Goal: Task Accomplishment & Management: Use online tool/utility

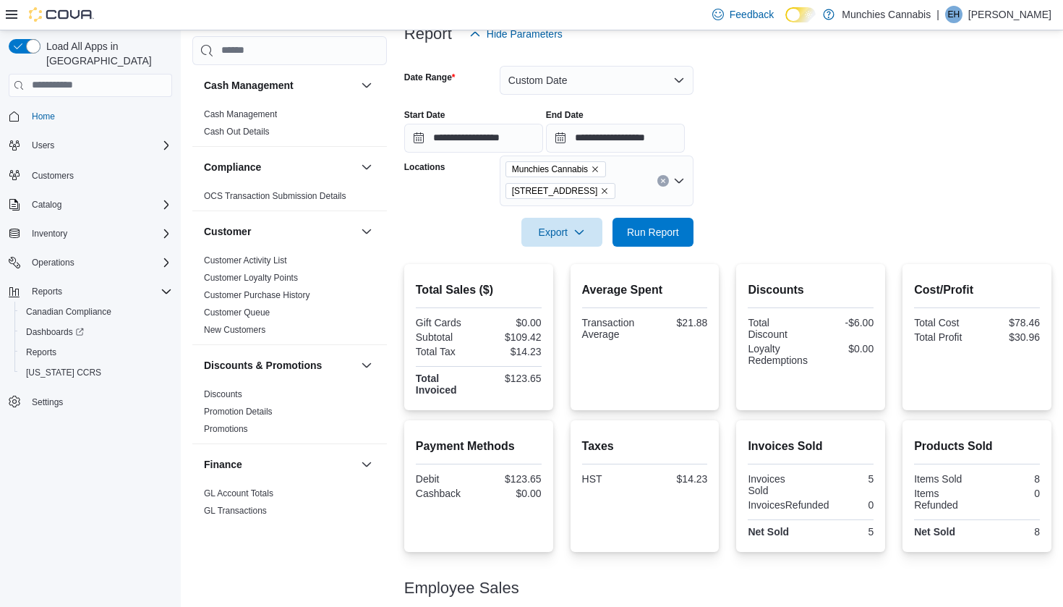
scroll to position [937, 0]
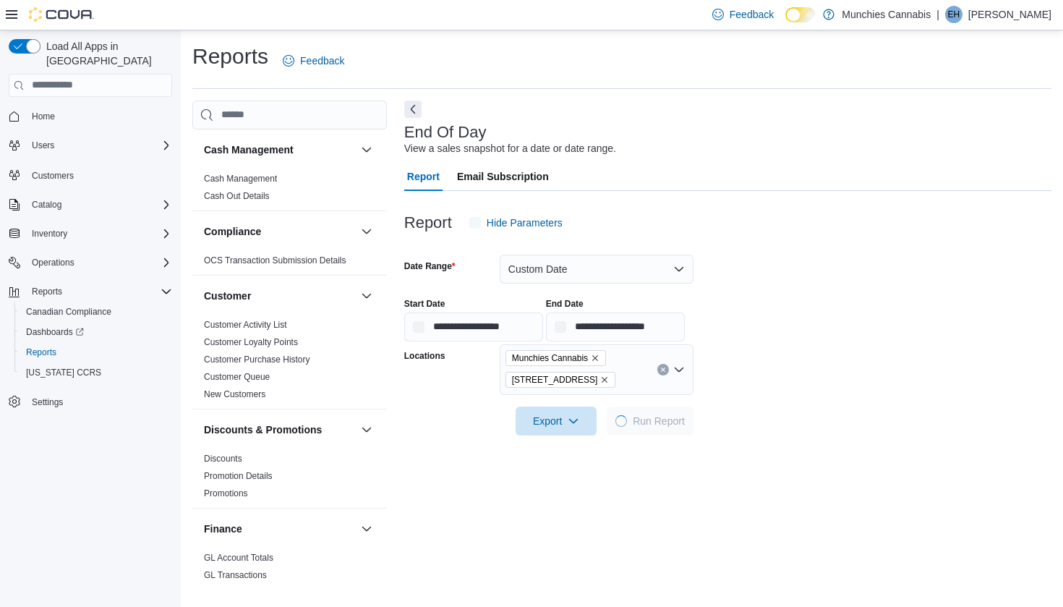
scroll to position [33, 0]
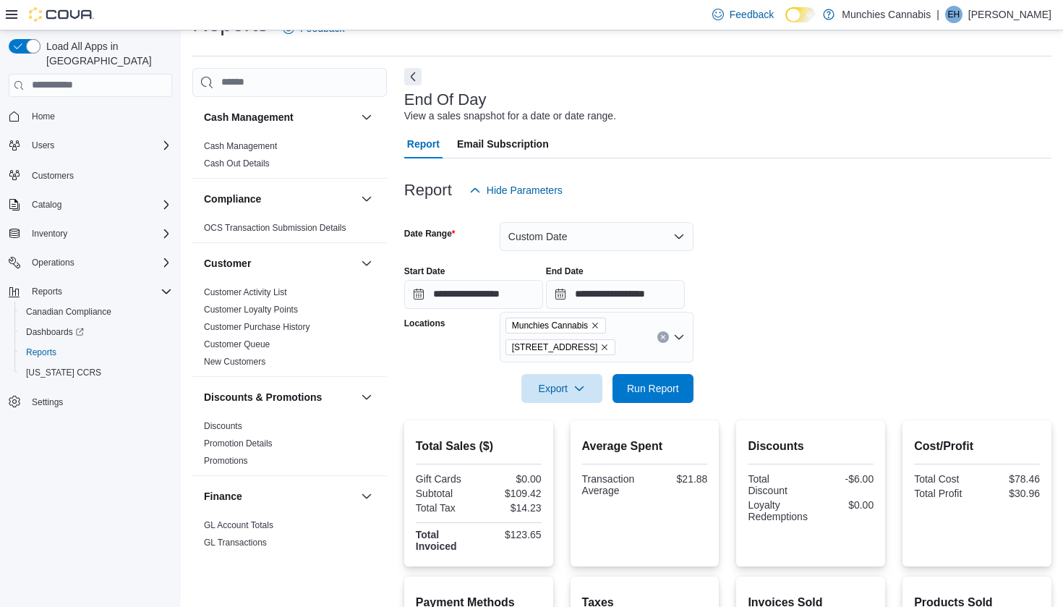
click at [657, 242] on button "Custom Date" at bounding box center [597, 236] width 194 height 29
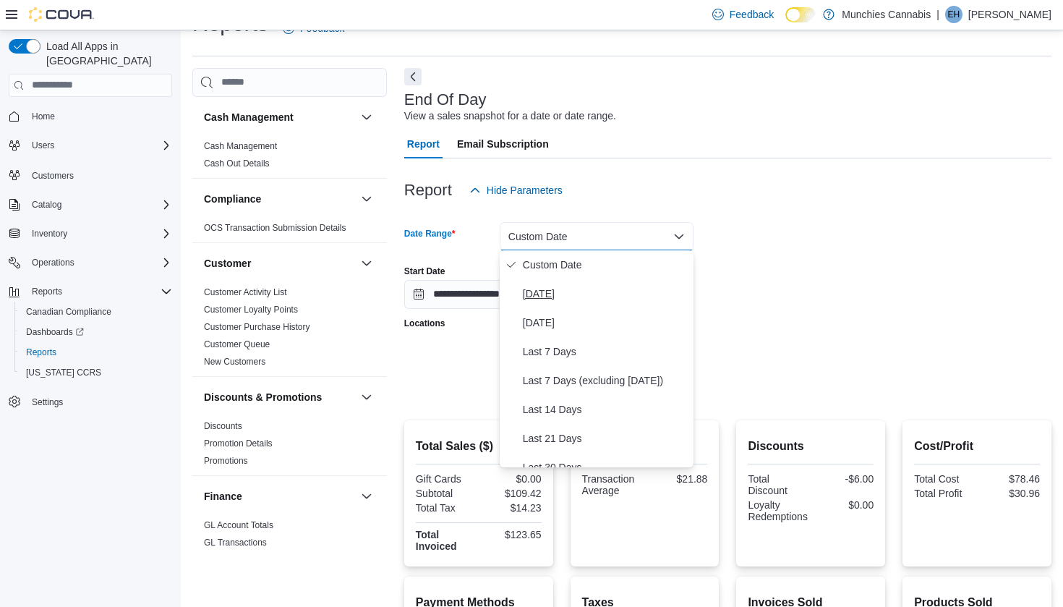
click at [595, 284] on button "[DATE]" at bounding box center [597, 293] width 194 height 29
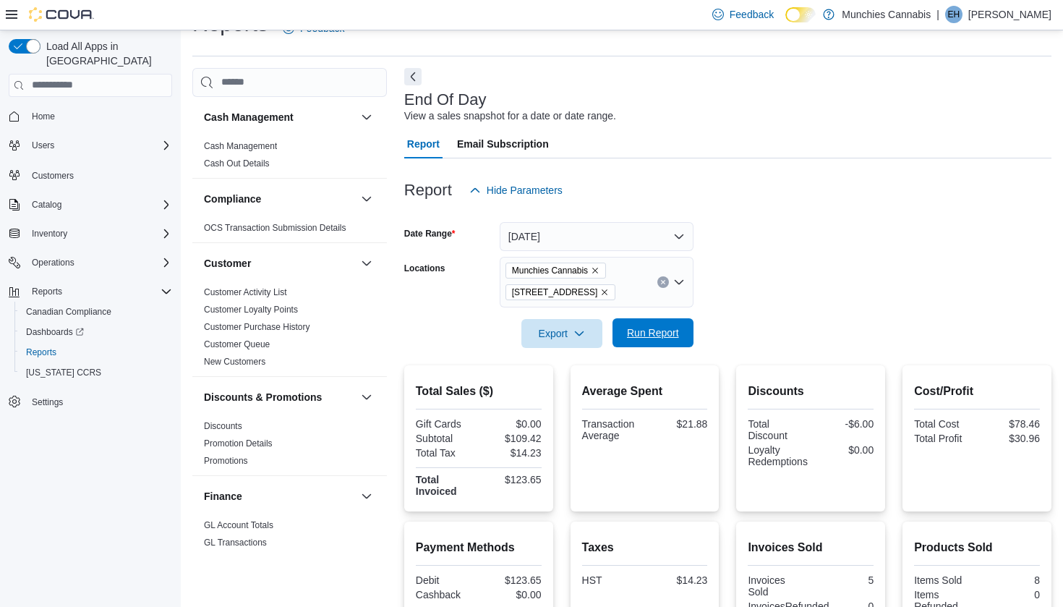
click at [655, 344] on span "Run Report" at bounding box center [653, 332] width 64 height 29
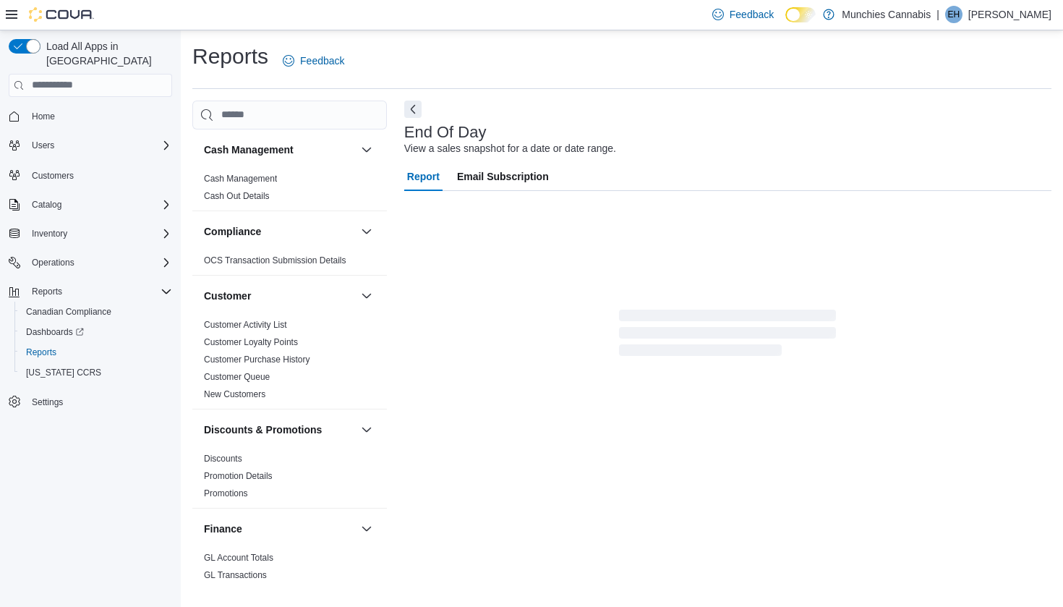
scroll to position [33, 0]
